Goal: Task Accomplishment & Management: Manage account settings

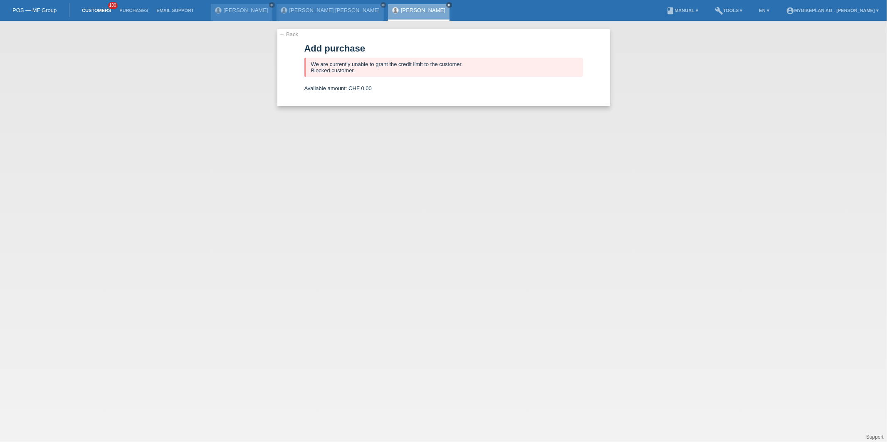
click at [109, 10] on link "Customers" at bounding box center [96, 10] width 37 height 5
click at [104, 10] on link "Customers" at bounding box center [96, 10] width 37 height 5
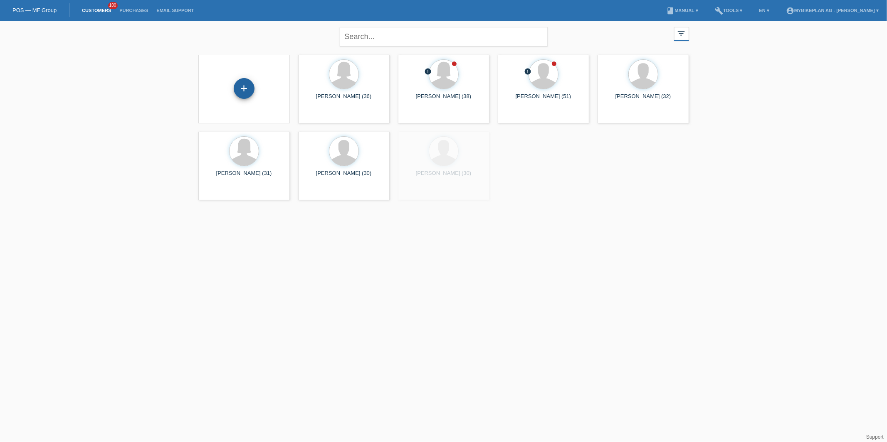
click at [253, 86] on div "+" at bounding box center [244, 88] width 21 height 21
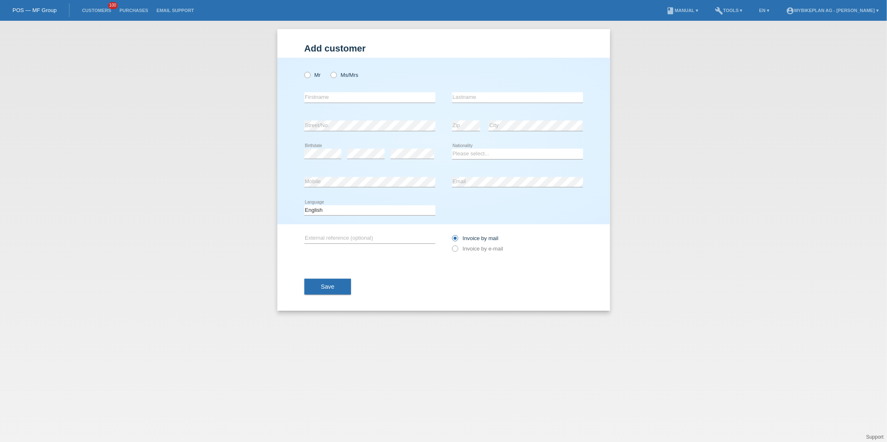
click at [311, 78] on div "Mr Ms/Mrs" at bounding box center [369, 75] width 131 height 17
click at [93, 8] on link "Customers" at bounding box center [96, 10] width 37 height 5
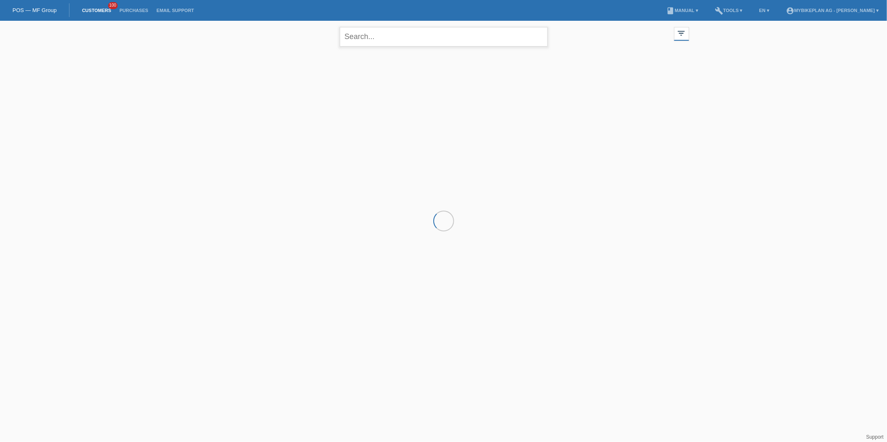
click at [416, 43] on input "text" at bounding box center [444, 37] width 208 height 20
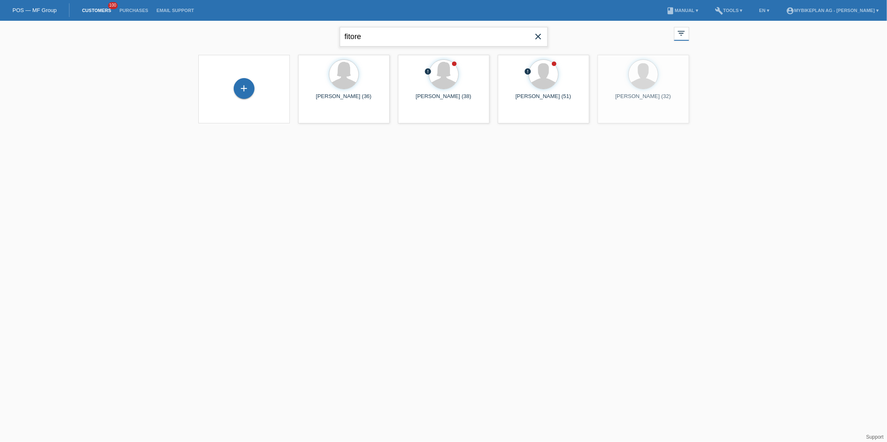
type input "fitore"
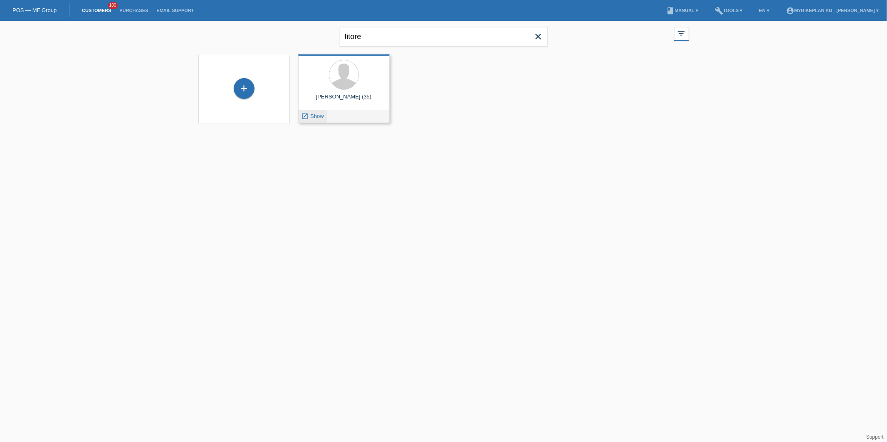
click at [315, 114] on span "Show" at bounding box center [317, 116] width 14 height 6
